Goal: Task Accomplishment & Management: Manage account settings

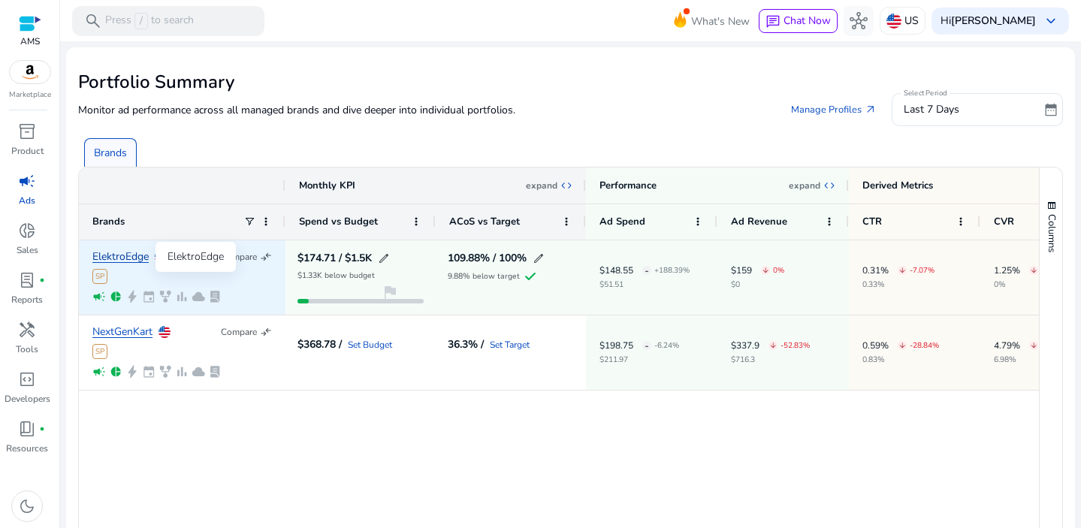
click at [114, 255] on link "ElektroEdge" at bounding box center [120, 257] width 56 height 11
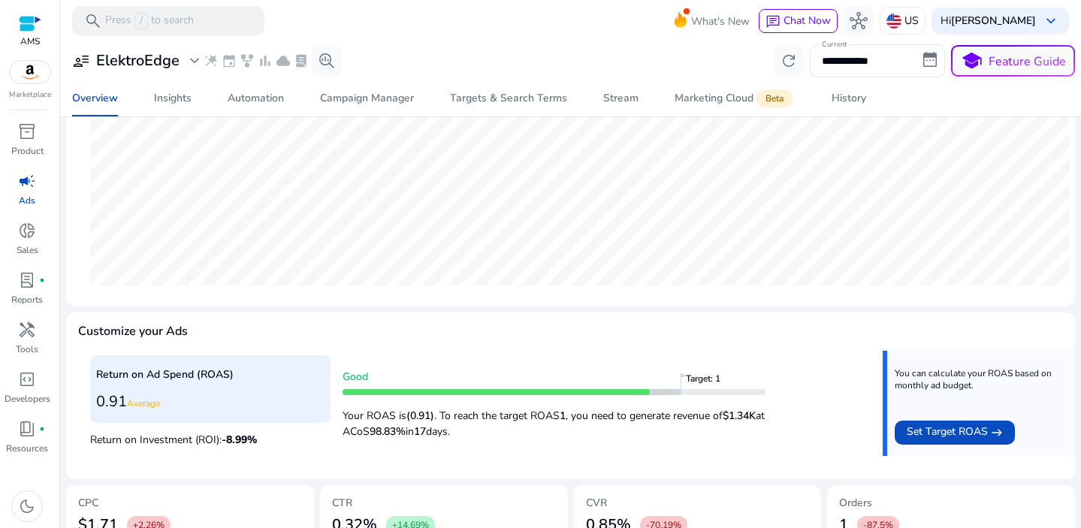
scroll to position [442, 0]
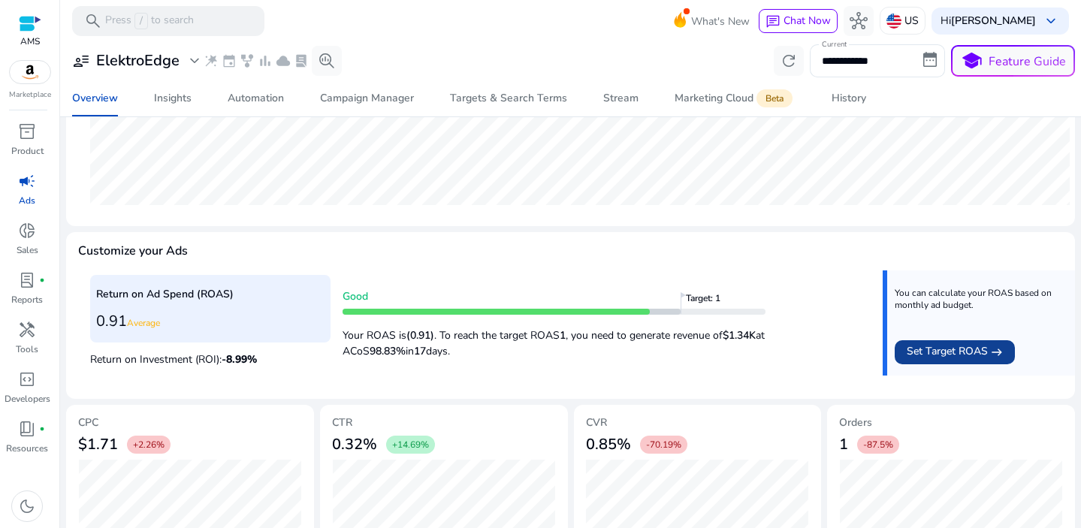
click at [972, 352] on span "Set Target ROAS" at bounding box center [947, 352] width 81 height 18
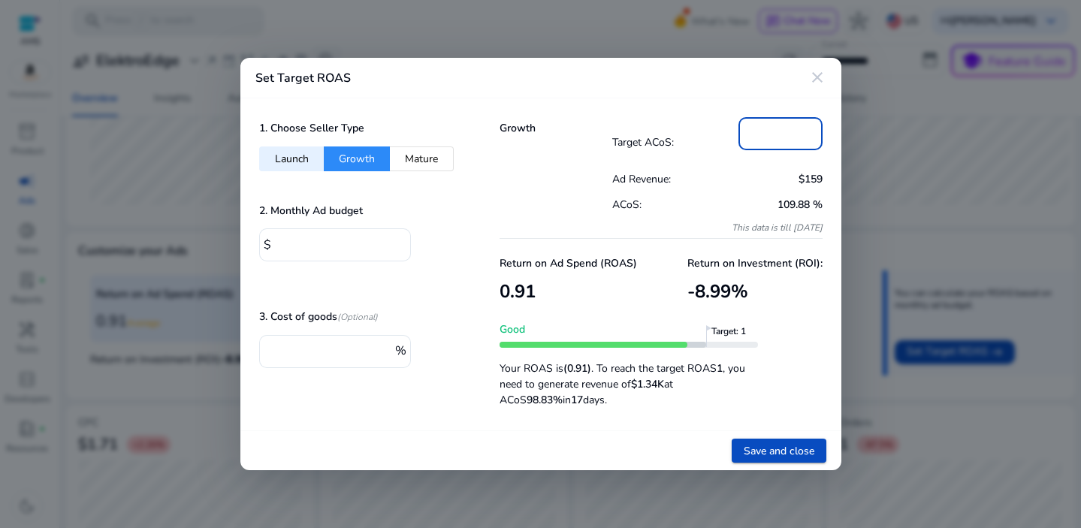
drag, startPoint x: 751, startPoint y: 133, endPoint x: 790, endPoint y: 130, distance: 38.4
click at [790, 130] on input "***" at bounding box center [781, 132] width 60 height 17
type input "**"
click at [778, 450] on span "Save and close" at bounding box center [779, 451] width 71 height 16
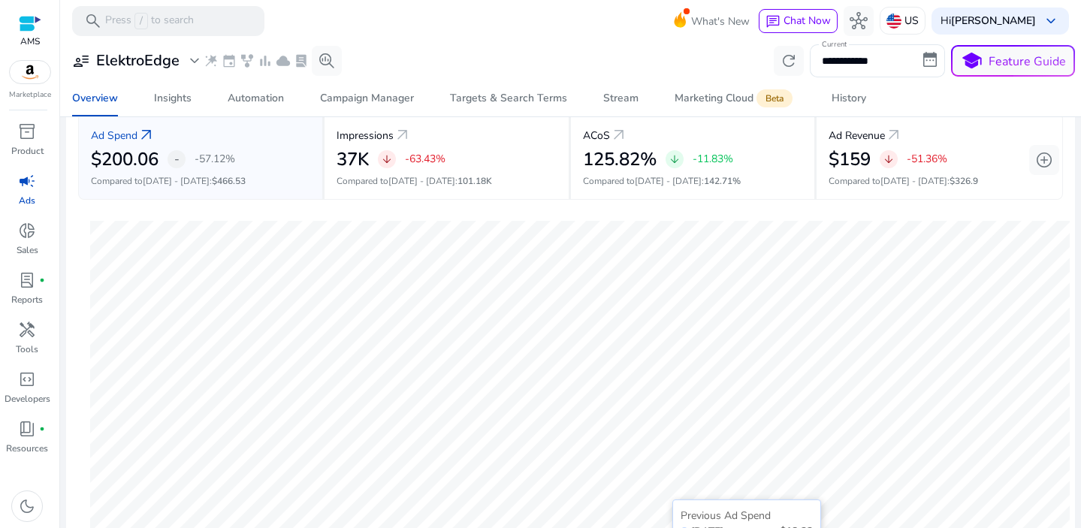
scroll to position [0, 0]
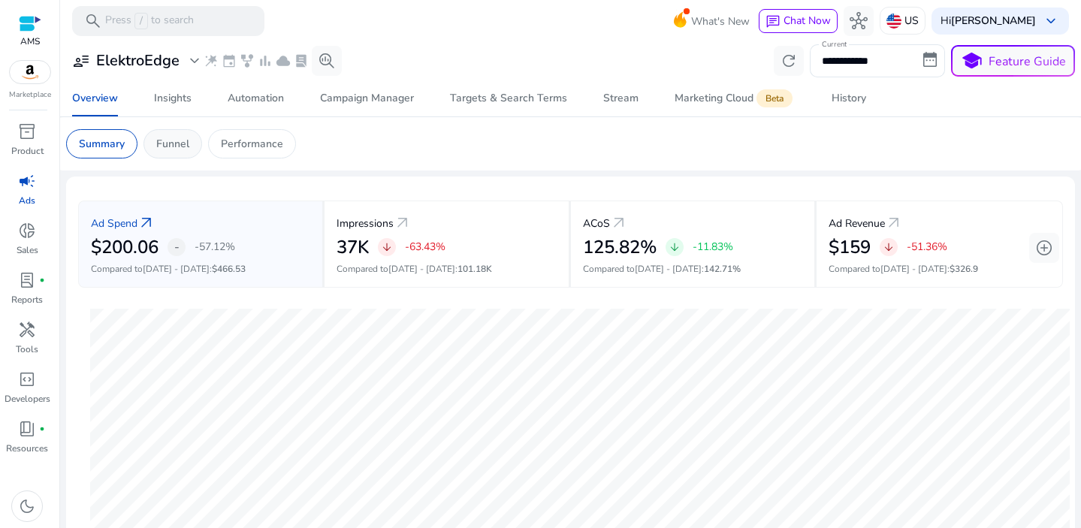
click at [178, 144] on p "Funnel" at bounding box center [172, 144] width 33 height 16
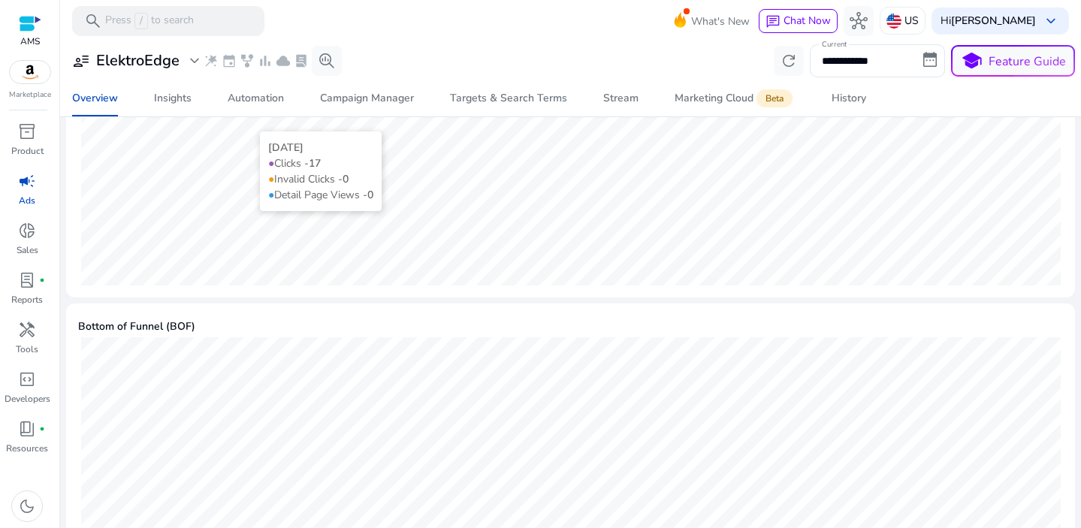
scroll to position [772, 0]
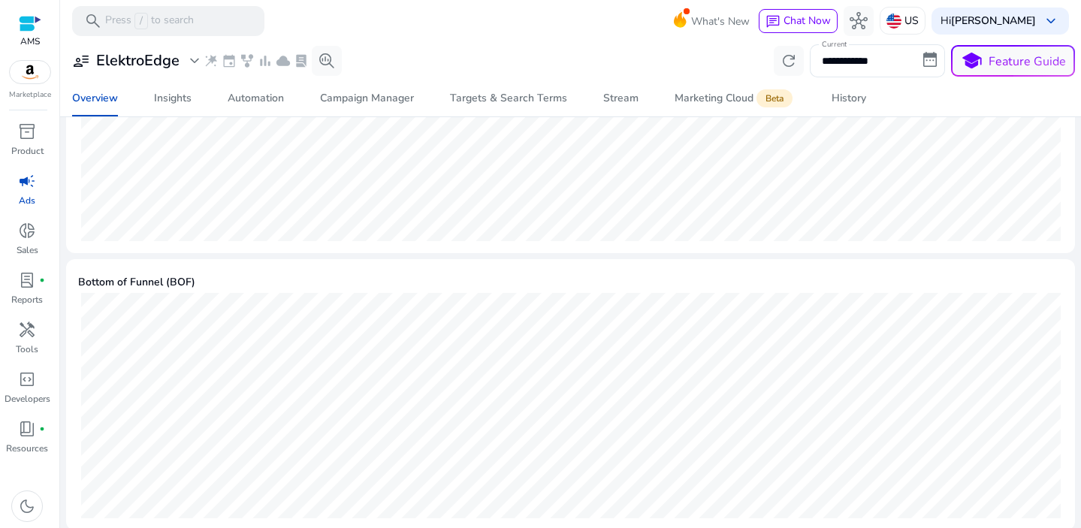
click at [23, 186] on span "campaign" at bounding box center [27, 181] width 18 height 18
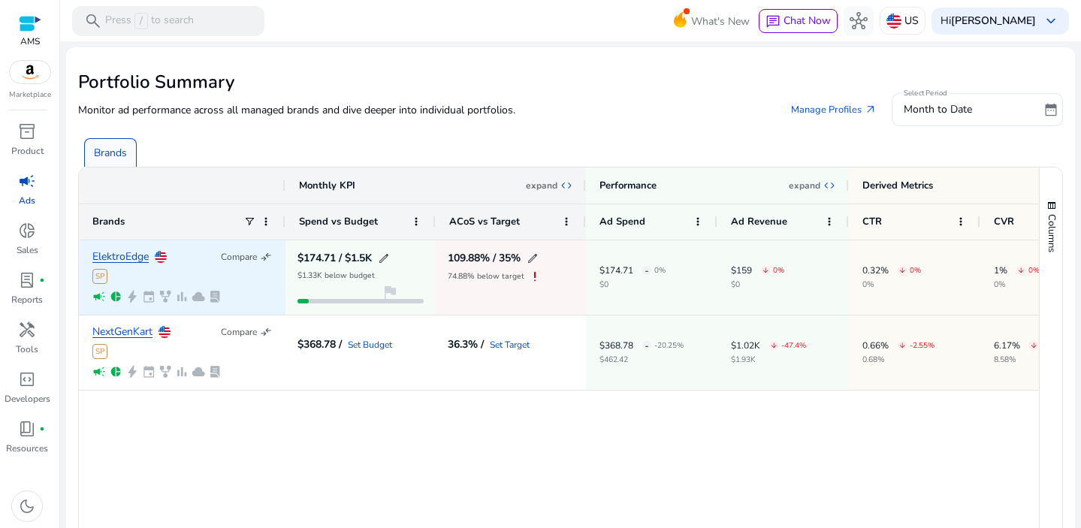
click at [533, 277] on span "exclamation" at bounding box center [534, 276] width 15 height 15
click at [118, 257] on link "ElektroEdge" at bounding box center [120, 257] width 56 height 11
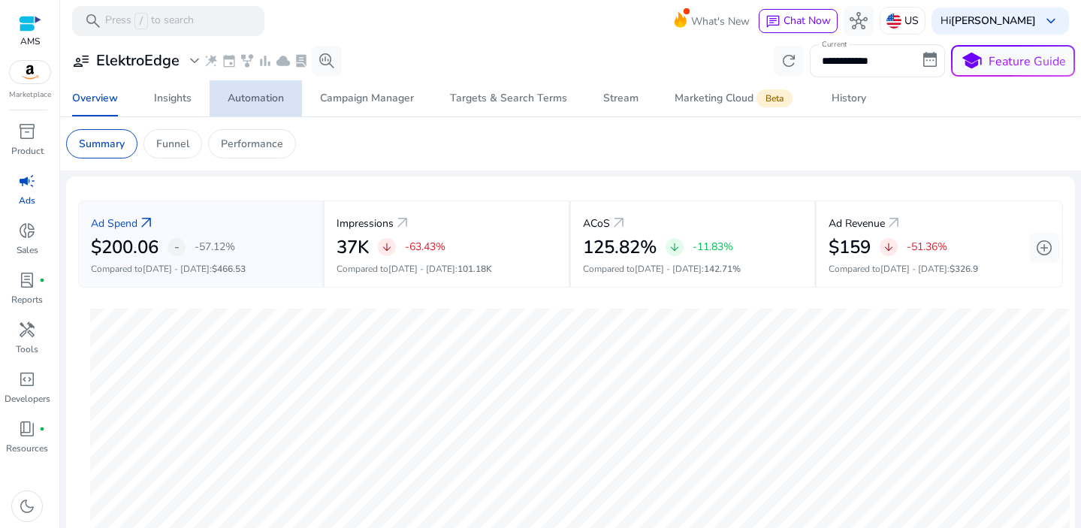
click at [254, 97] on div "Automation" at bounding box center [256, 98] width 56 height 11
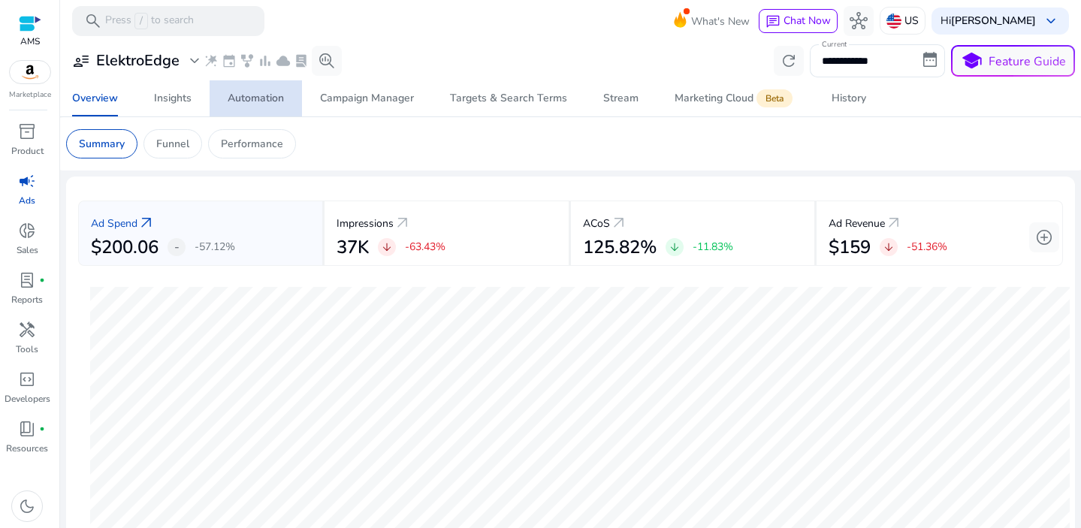
click at [259, 101] on div "Automation" at bounding box center [256, 98] width 56 height 11
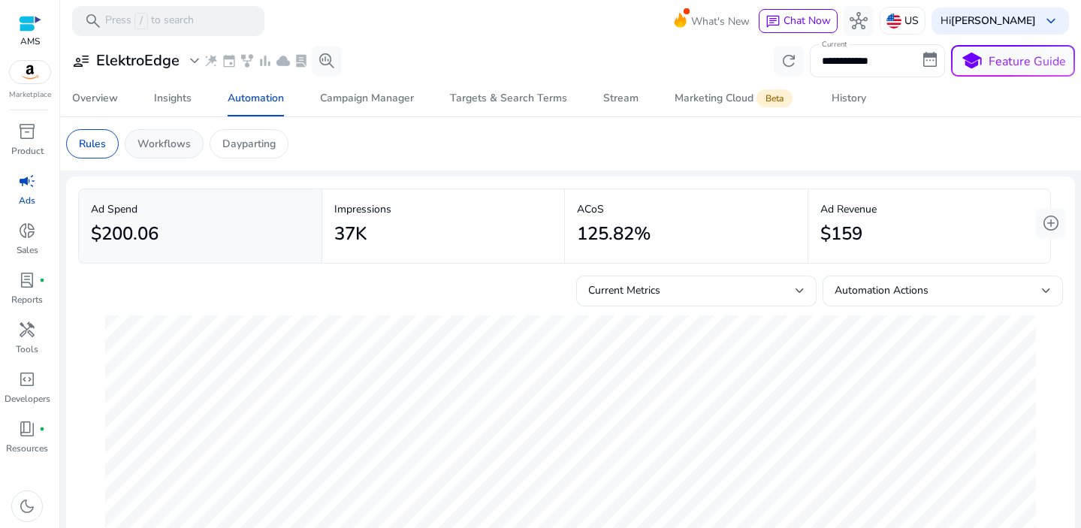
click at [174, 155] on div "Workflows" at bounding box center [164, 143] width 79 height 29
